Goal: Task Accomplishment & Management: Manage account settings

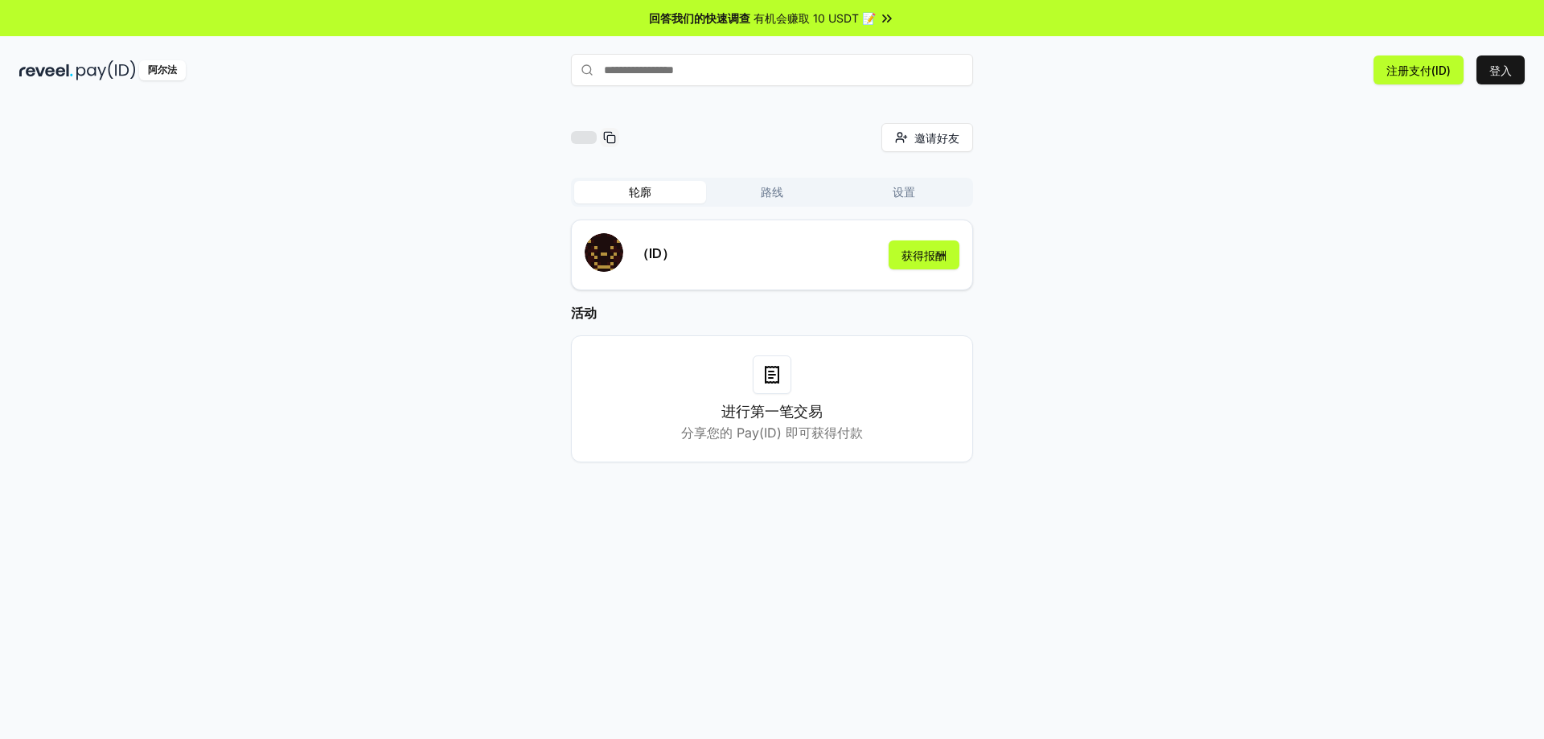
drag, startPoint x: 795, startPoint y: 400, endPoint x: 791, endPoint y: 409, distance: 10.2
click at [795, 400] on div "进行第一笔交易 分享您的 Pay(ID) 即可获得付款" at bounding box center [772, 398] width 362 height 87
click at [760, 450] on div "进行第一笔交易 分享您的 Pay(ID) 即可获得付款" at bounding box center [772, 398] width 402 height 127
click at [741, 433] on font "分享您的 Pay(ID) 即可获得付款" at bounding box center [772, 433] width 182 height 16
drag, startPoint x: 737, startPoint y: 432, endPoint x: 760, endPoint y: 430, distance: 22.6
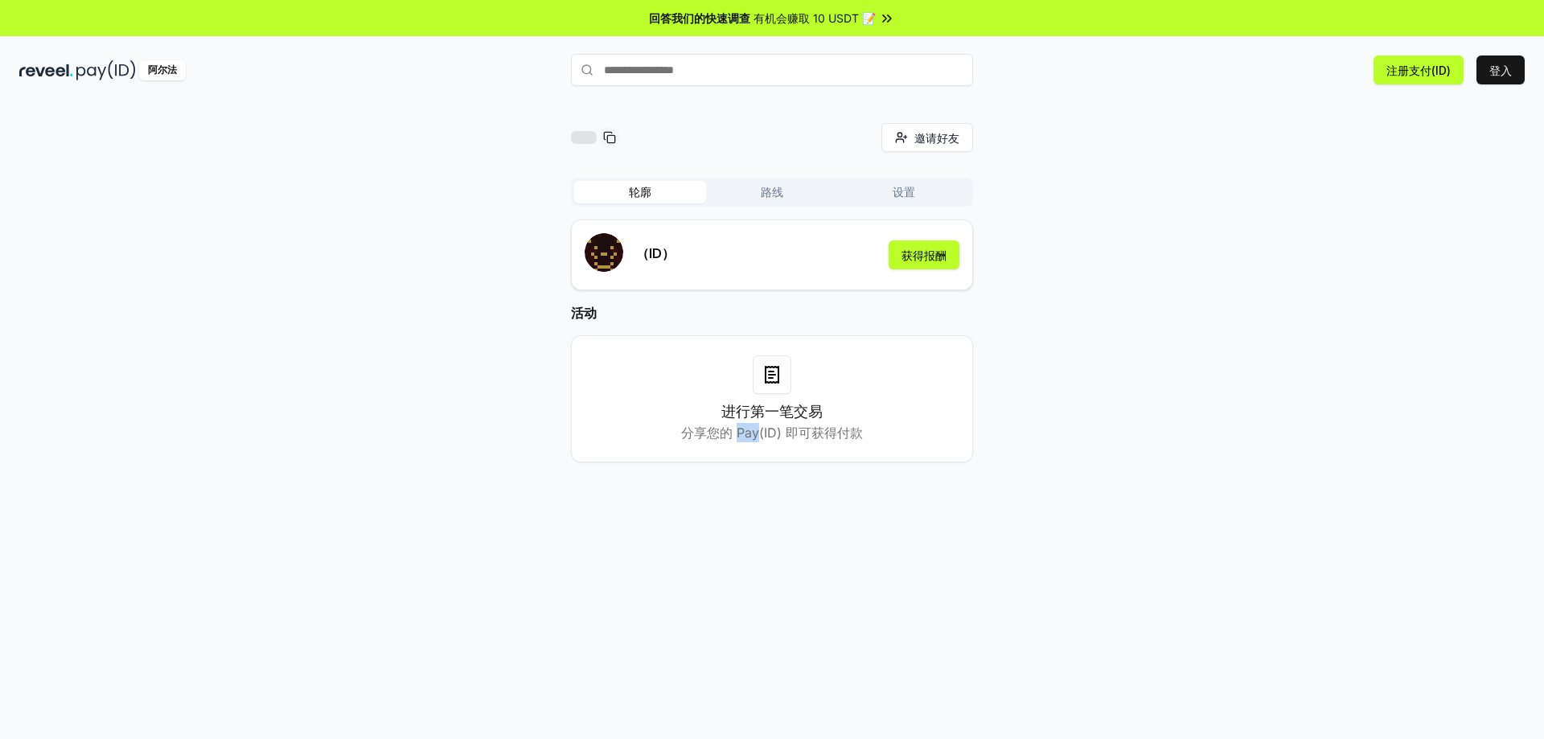
click at [760, 430] on font "分享您的 Pay(ID) 即可获得付款" at bounding box center [772, 433] width 182 height 16
click at [857, 419] on div "进行第一笔交易 分享您的 Pay(ID) 即可获得付款" at bounding box center [772, 422] width 182 height 42
click at [774, 180] on div "轮廓 路线 设置" at bounding box center [772, 192] width 402 height 29
click at [774, 189] on font "路线" at bounding box center [772, 192] width 23 height 14
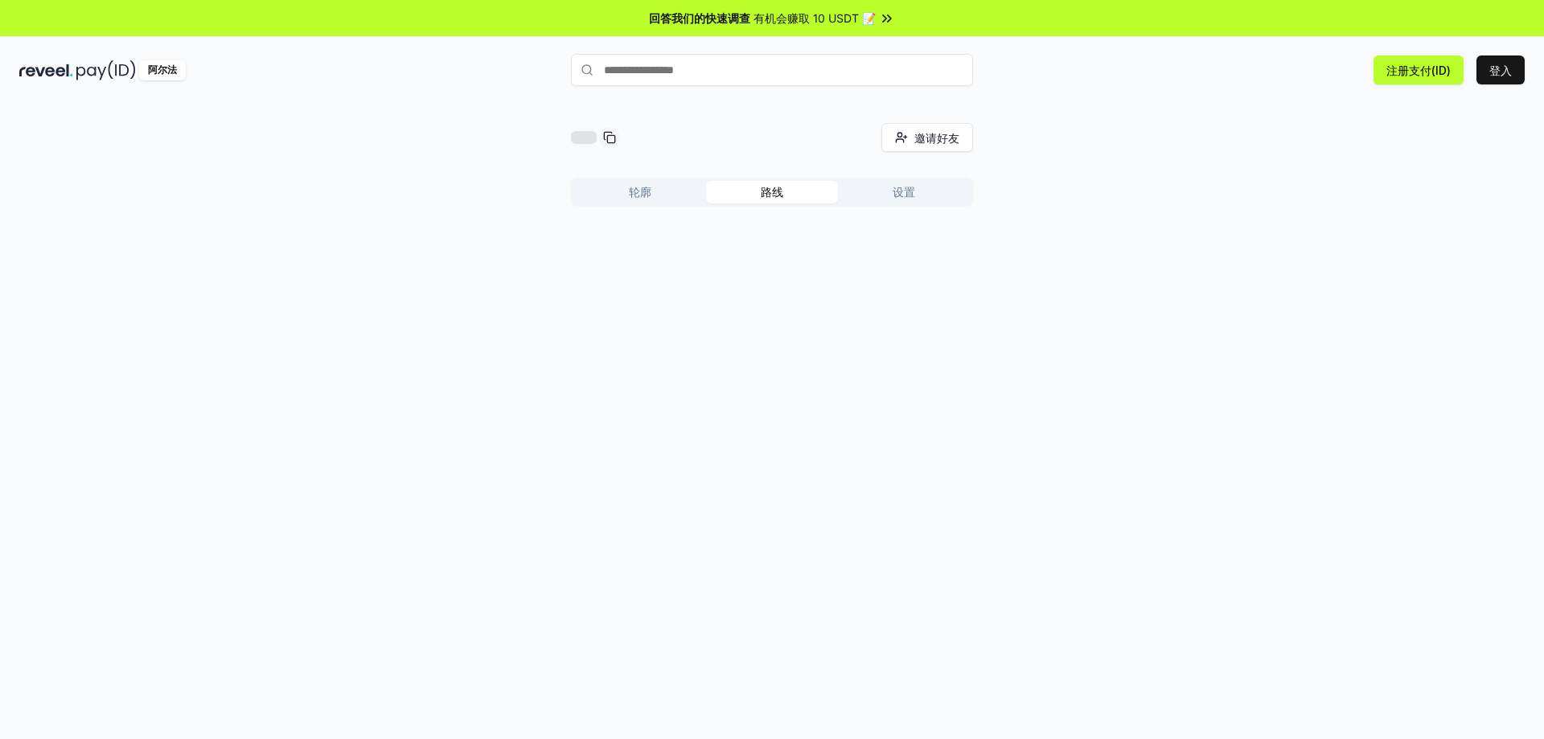
click at [737, 72] on input "text" at bounding box center [772, 70] width 402 height 32
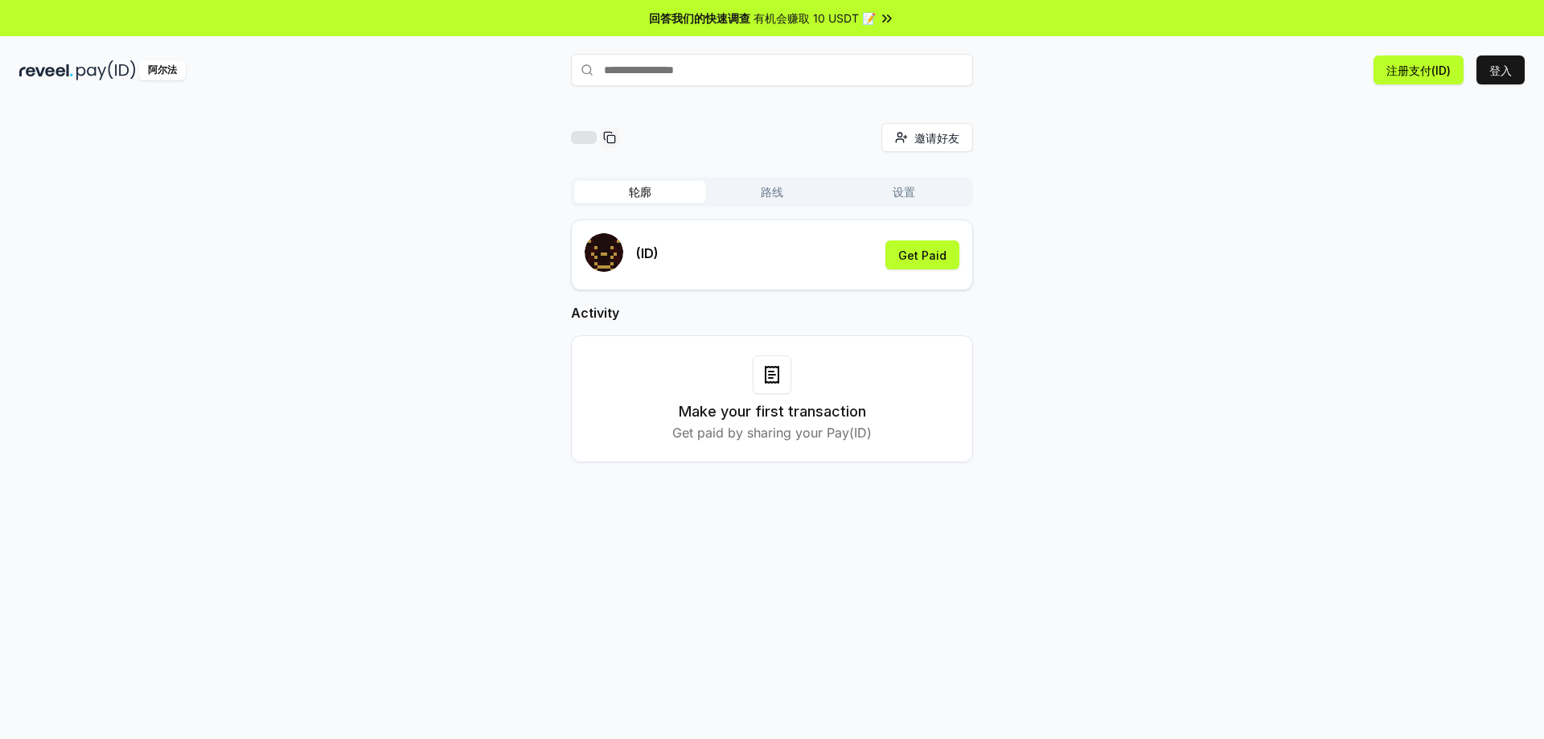
click at [644, 186] on font "轮廓" at bounding box center [640, 192] width 23 height 14
click at [907, 190] on font "设置" at bounding box center [904, 192] width 23 height 14
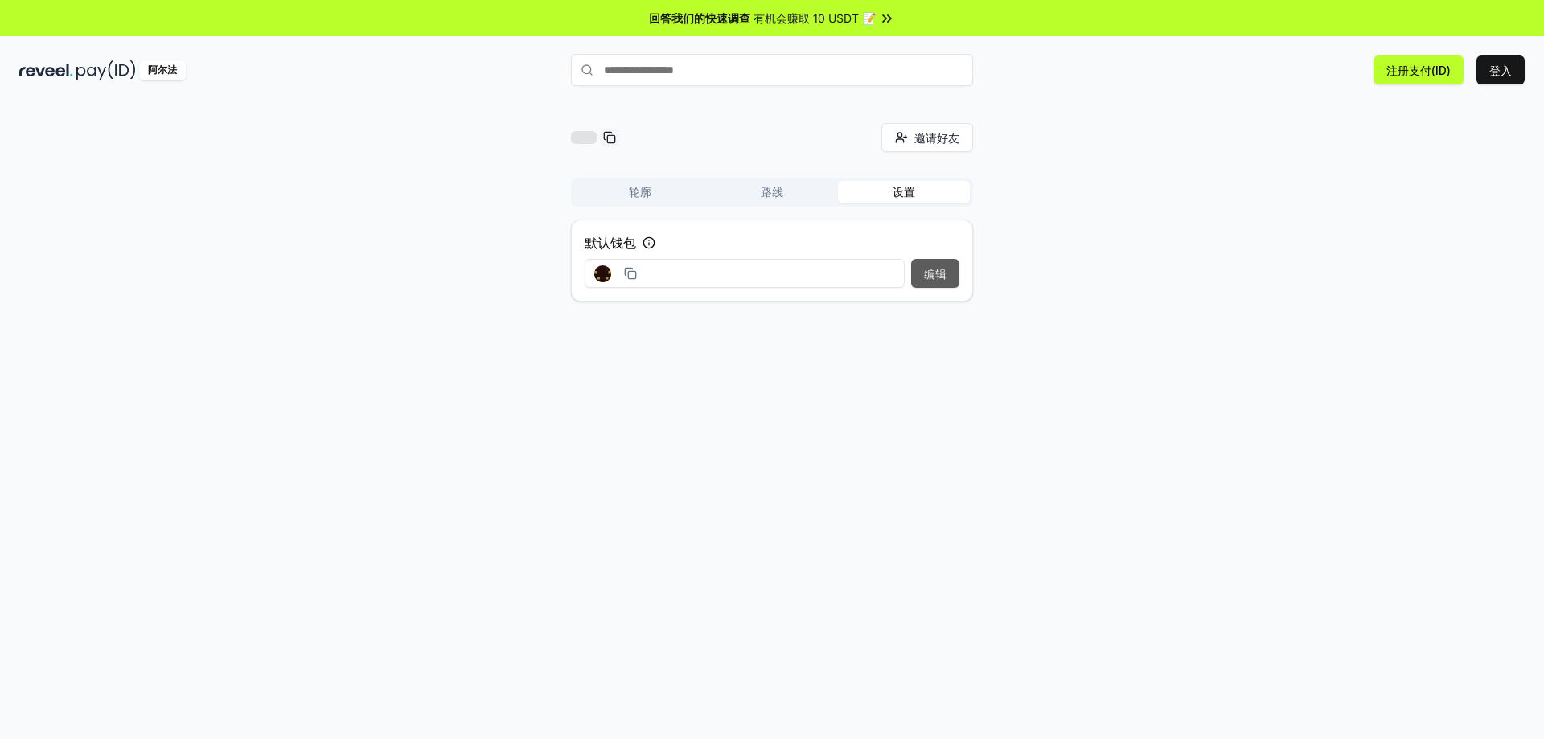
click at [929, 279] on font "编辑" at bounding box center [935, 274] width 23 height 14
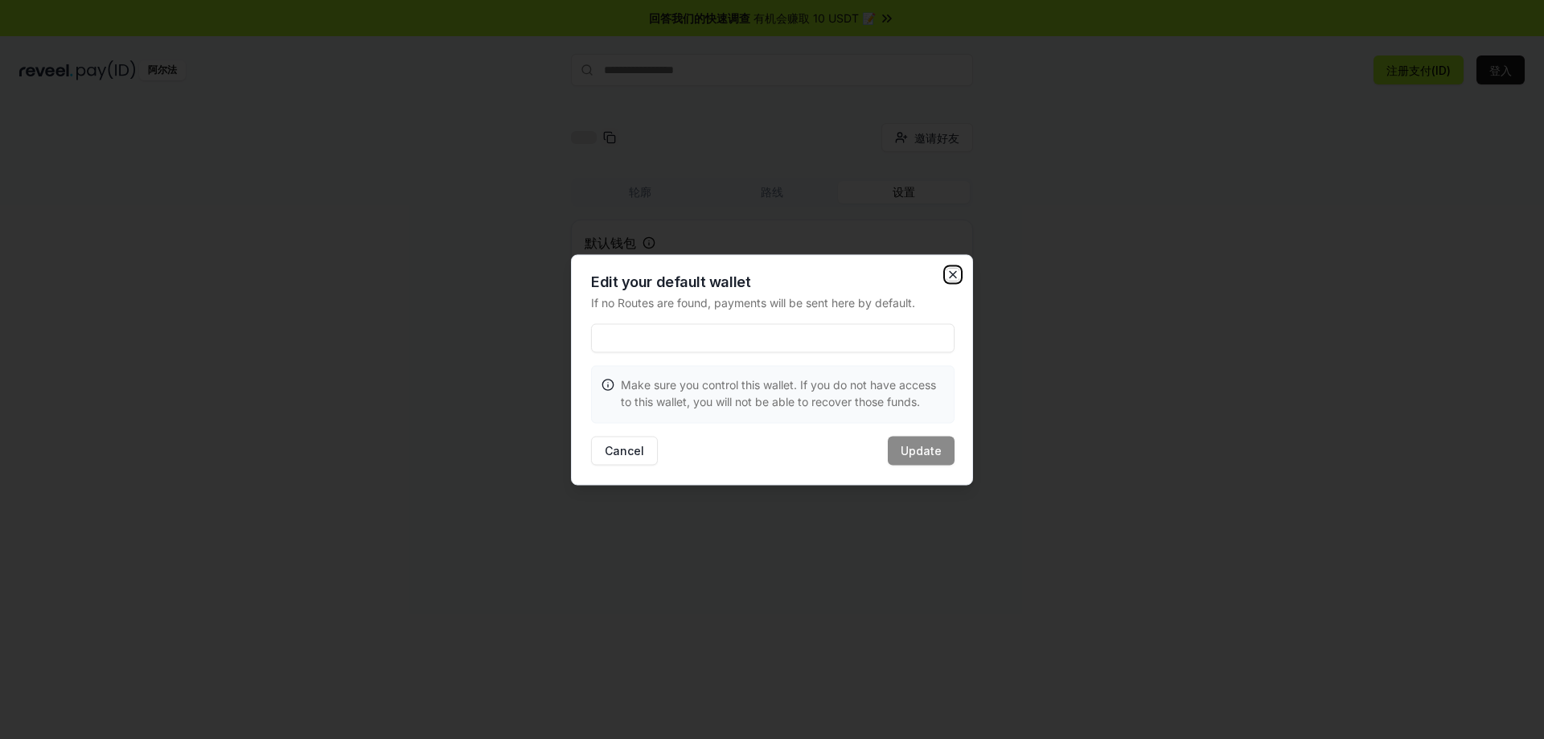
click at [955, 275] on icon "button" at bounding box center [953, 274] width 13 height 13
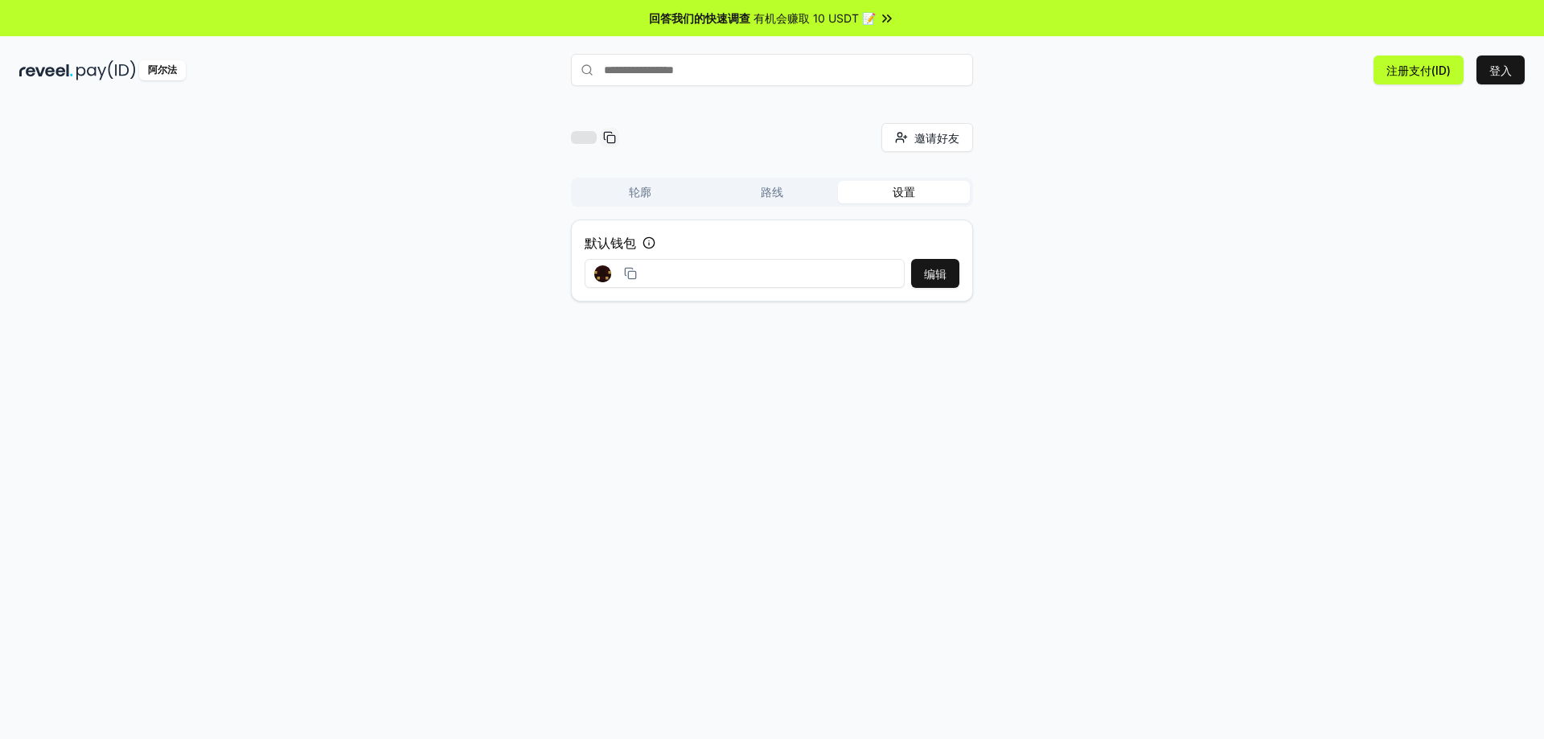
click at [1218, 252] on div "邀请好友 邀请 轮廓 路线 设置 默认钱包 编辑" at bounding box center [772, 218] width 1506 height 191
click at [1438, 78] on font "注册支付(ID)" at bounding box center [1418, 70] width 64 height 17
click at [1499, 62] on font "登入" at bounding box center [1500, 70] width 23 height 17
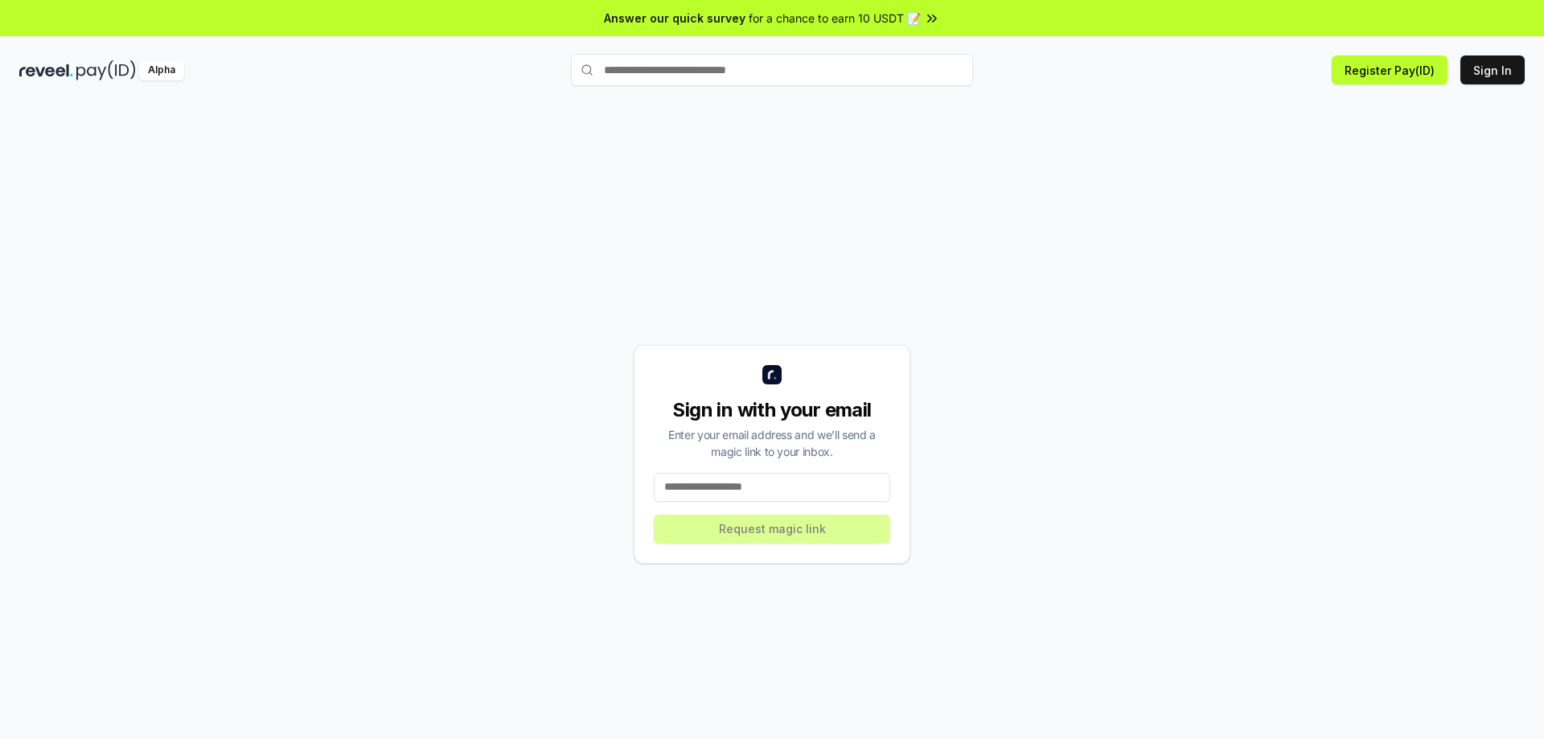
click at [783, 485] on input at bounding box center [772, 487] width 236 height 29
type input "**********"
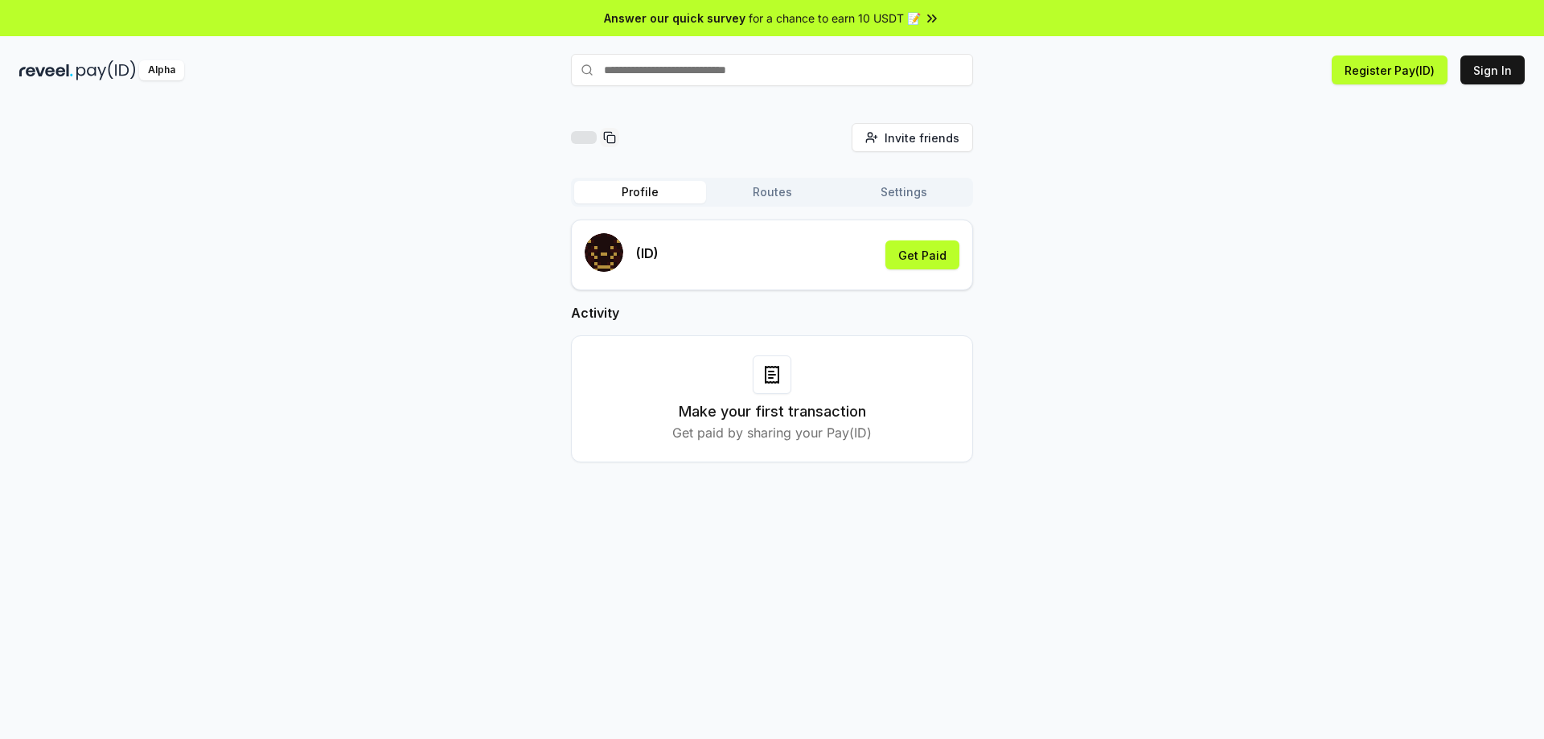
click at [777, 188] on button "Routes" at bounding box center [772, 192] width 132 height 23
click at [655, 198] on button "Profile" at bounding box center [640, 192] width 132 height 23
click at [820, 197] on button "Routes" at bounding box center [772, 192] width 132 height 23
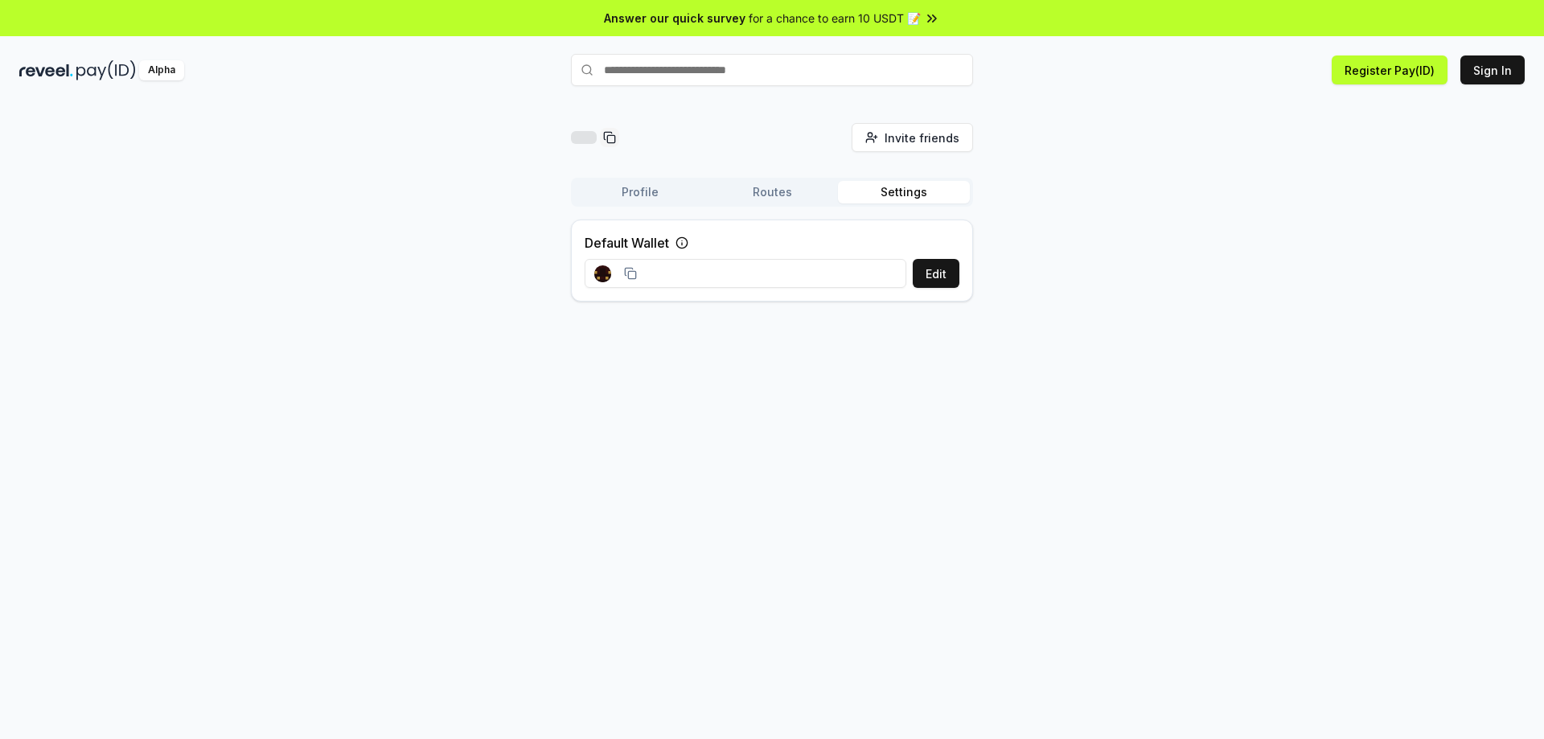
click at [907, 192] on button "Settings" at bounding box center [904, 192] width 132 height 23
click at [179, 75] on div "Alpha" at bounding box center [161, 70] width 45 height 20
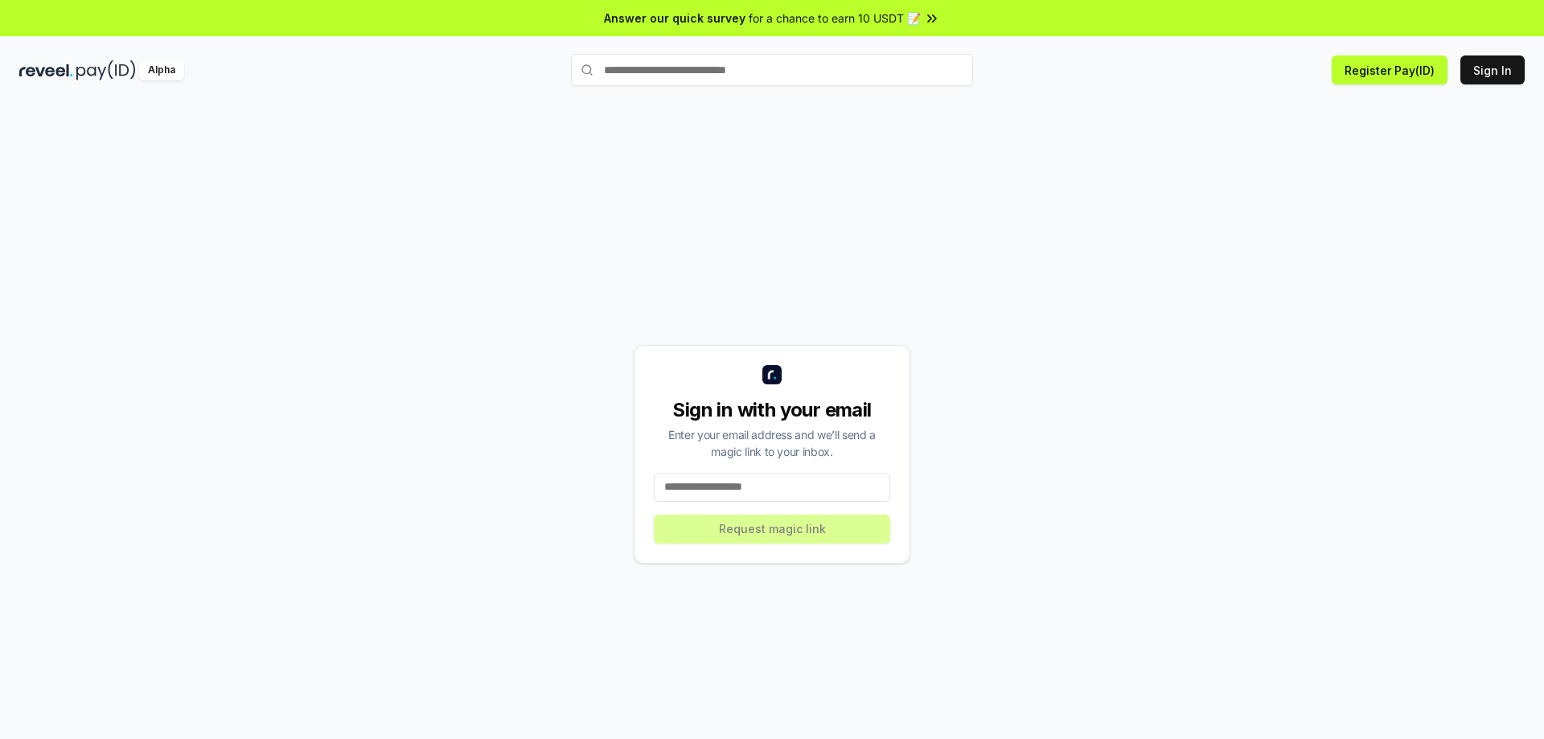
click at [798, 488] on input at bounding box center [772, 487] width 236 height 29
drag, startPoint x: 1065, startPoint y: 335, endPoint x: 970, endPoint y: 429, distance: 134.2
click at [970, 429] on div "Sign in with your email Enter your email address and we’ll send a magic link to…" at bounding box center [772, 454] width 1506 height 662
